Goal: Complete application form

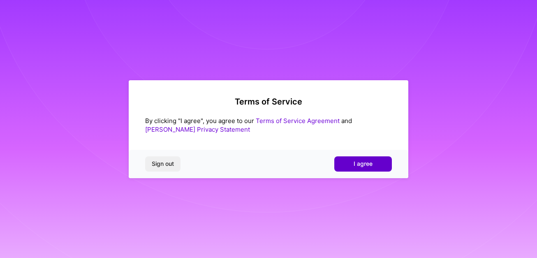
click at [342, 167] on button "I agree" at bounding box center [364, 163] width 58 height 15
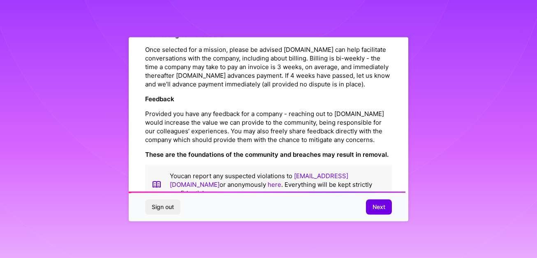
scroll to position [948, 0]
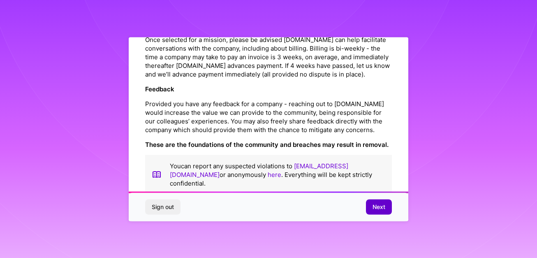
click at [379, 205] on span "Next" at bounding box center [379, 207] width 13 height 8
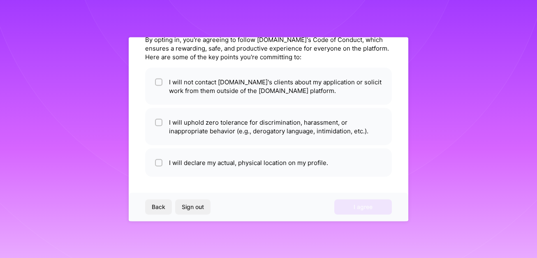
scroll to position [38, 0]
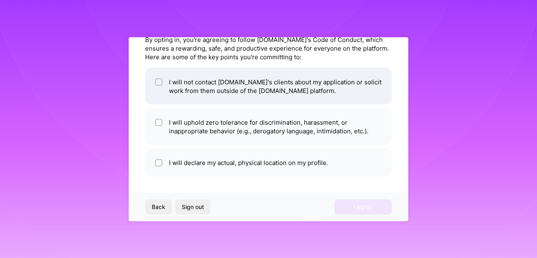
click at [233, 88] on li "I will not contact A.Team's clients about my application or solicit work from t…" at bounding box center [268, 85] width 247 height 37
checkbox input "true"
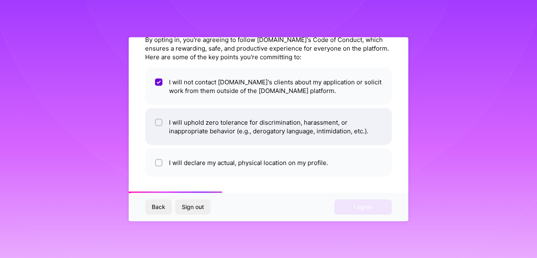
click at [237, 129] on li "I will uphold zero tolerance for discrimination, harassment, or inappropriate b…" at bounding box center [268, 126] width 247 height 37
checkbox input "true"
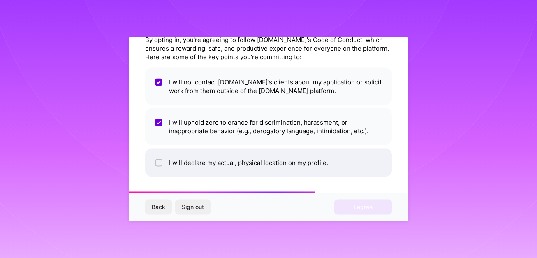
click at [244, 164] on li "I will declare my actual, physical location on my profile." at bounding box center [268, 162] width 247 height 28
checkbox input "true"
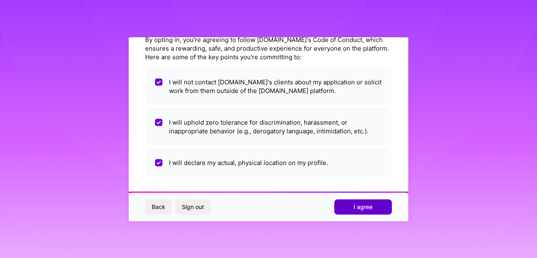
click at [363, 209] on span "I agree" at bounding box center [363, 207] width 19 height 8
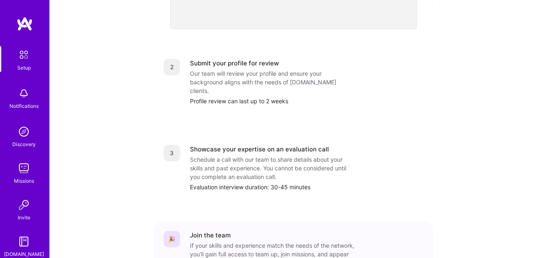
scroll to position [328, 0]
